Goal: Navigation & Orientation: Find specific page/section

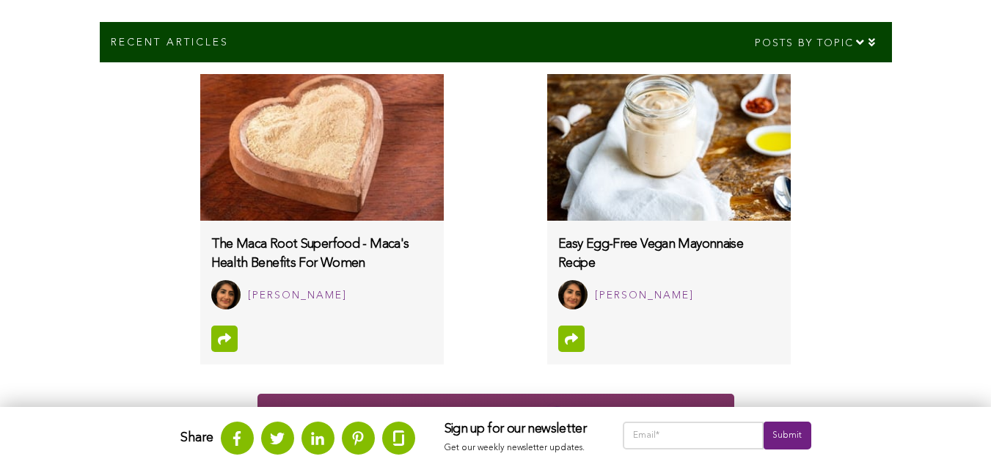
scroll to position [870, 0]
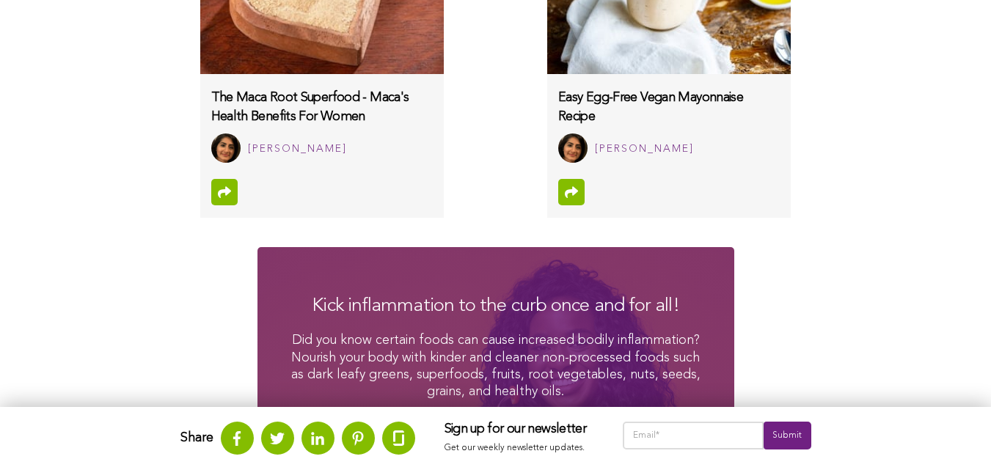
click at [547, 67] on img at bounding box center [668, 0] width 243 height 147
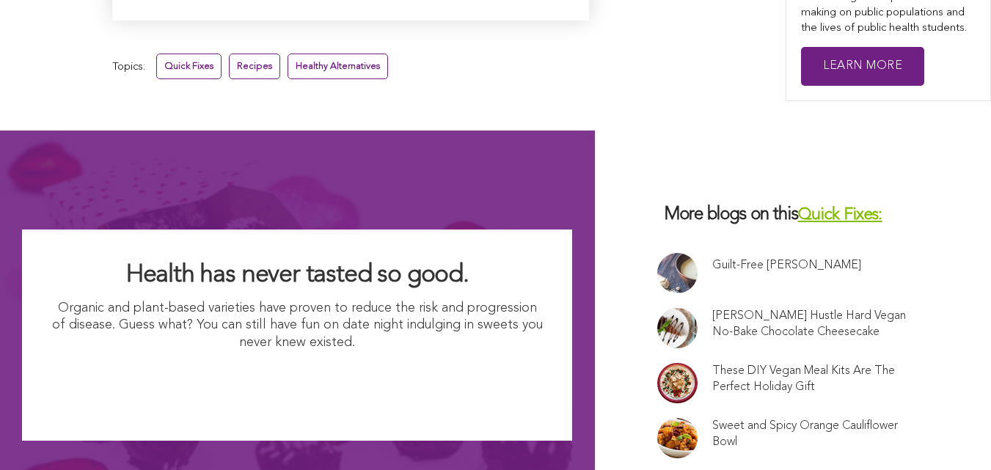
scroll to position [5508, 0]
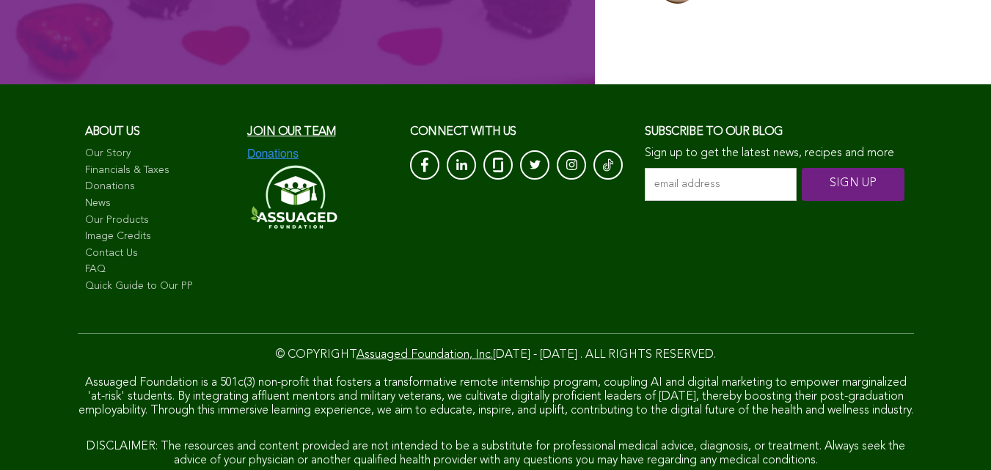
click at [90, 211] on link "News" at bounding box center [159, 204] width 148 height 15
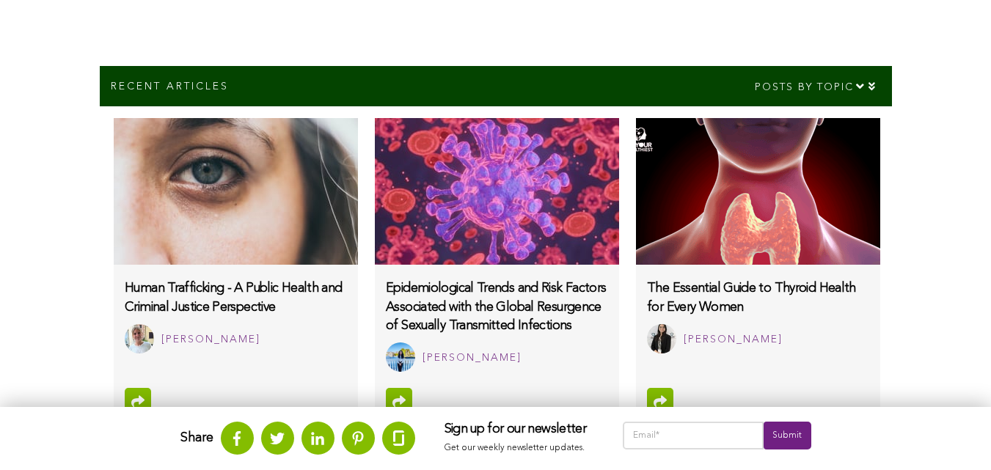
scroll to position [1074, 0]
